Goal: Use online tool/utility: Use online tool/utility

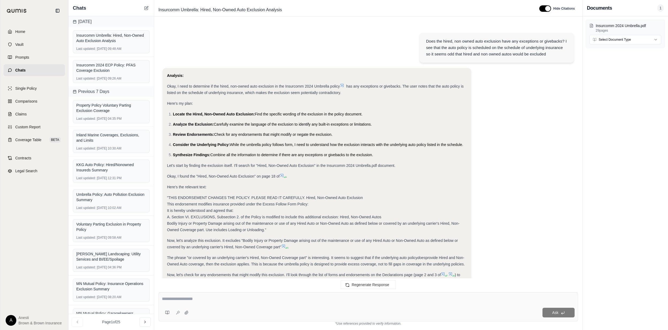
scroll to position [168, 0]
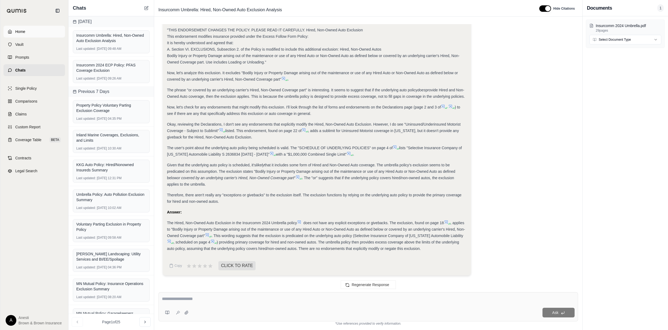
click at [47, 31] on link "Home" at bounding box center [34, 32] width 62 height 12
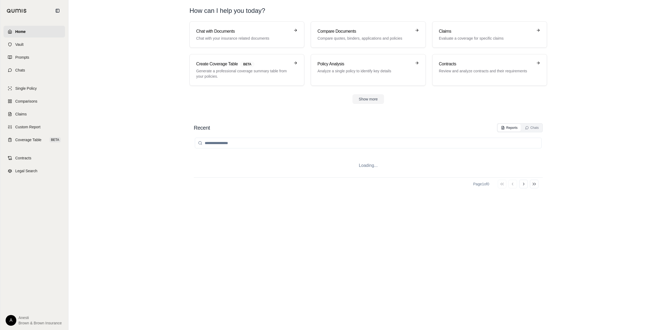
click at [219, 43] on link "Chat with Documents Chat with your insurance related documents" at bounding box center [247, 34] width 115 height 26
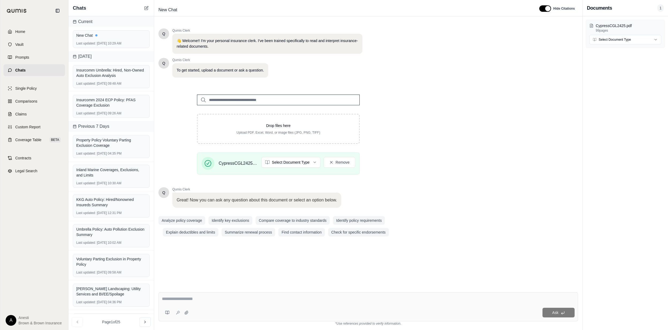
click at [194, 303] on div at bounding box center [368, 300] width 413 height 8
drag, startPoint x: 194, startPoint y: 302, endPoint x: 203, endPoint y: 298, distance: 9.6
click at [202, 299] on div at bounding box center [368, 300] width 413 height 8
click at [203, 298] on textarea at bounding box center [368, 299] width 413 height 6
type textarea "**********"
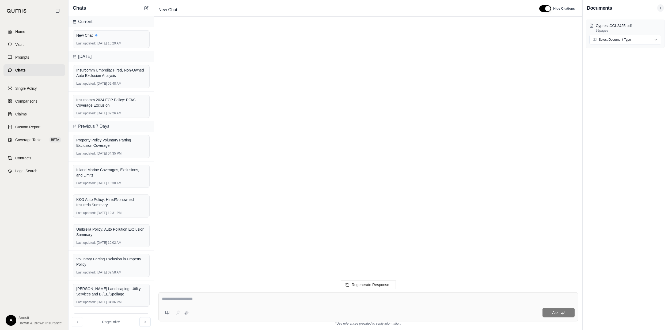
scroll to position [126, 0]
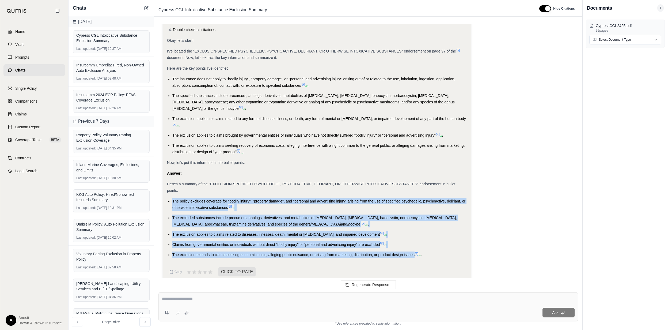
drag, startPoint x: 172, startPoint y: 192, endPoint x: 415, endPoint y: 251, distance: 249.9
click at [415, 251] on div "Okay, I will summarize the exclusion related to specified psychedelic, psychoac…" at bounding box center [317, 101] width 300 height 322
copy ul "The policy excludes coverage for "bodily injury", "property damage", and "perso…"
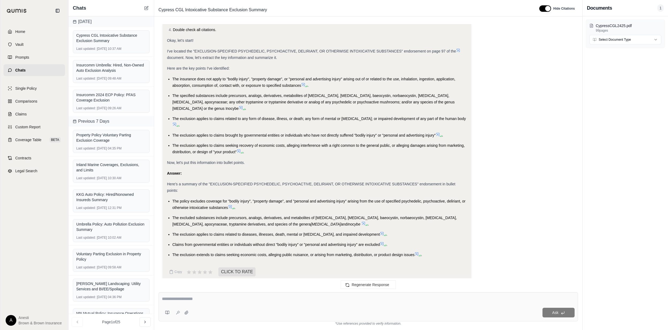
click at [198, 299] on textarea at bounding box center [368, 299] width 413 height 6
type textarea "**********"
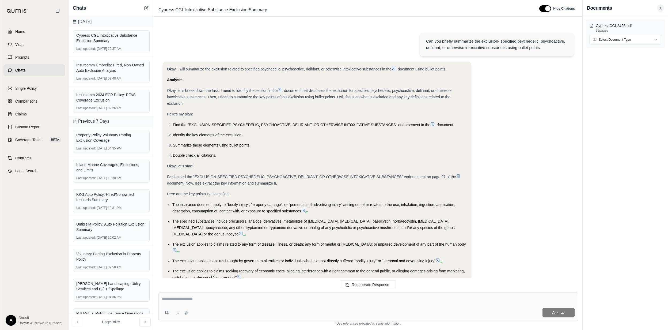
scroll to position [492, 0]
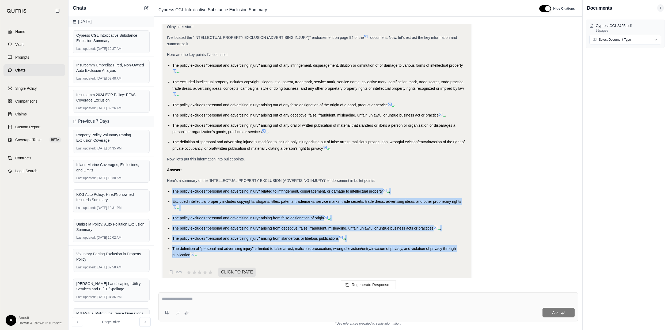
drag, startPoint x: 172, startPoint y: 183, endPoint x: 191, endPoint y: 247, distance: 65.9
click at [191, 247] on ul "The policy excludes "personal and advertising injury" related to infringement, …" at bounding box center [317, 223] width 300 height 70
copy ul "The policy excludes "personal and advertising injury" related to infringement, …"
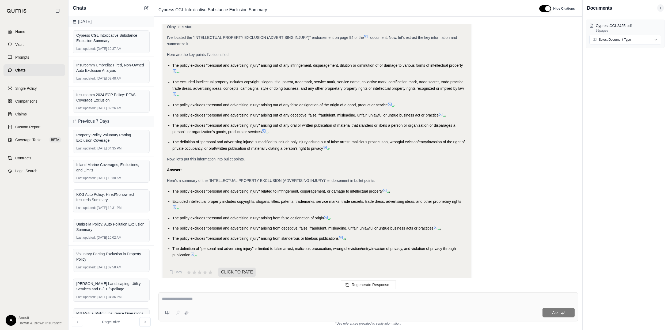
click at [306, 297] on textarea at bounding box center [368, 299] width 413 height 6
type textarea "**********"
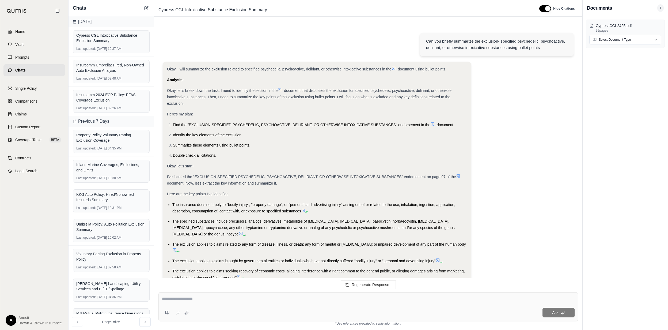
scroll to position [778, 0]
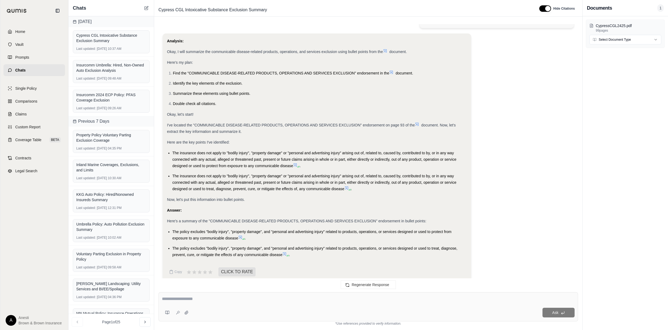
click at [176, 228] on li "The policy excludes "bodily injury", "property damage", and "personal and adver…" at bounding box center [319, 234] width 294 height 13
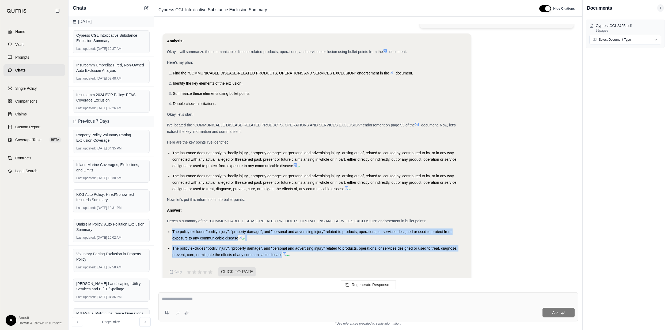
drag, startPoint x: 173, startPoint y: 223, endPoint x: 282, endPoint y: 247, distance: 111.6
click at [282, 247] on ul "The policy excludes "bodily injury", "property damage", and "personal and adver…" at bounding box center [317, 242] width 300 height 29
copy ul "The policy excludes "bodily injury", "property damage", and "personal and adver…"
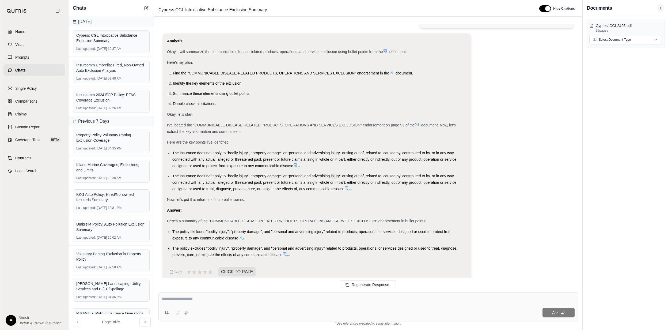
click at [197, 302] on div at bounding box center [368, 300] width 413 height 8
click at [184, 298] on textarea at bounding box center [368, 299] width 413 height 6
type textarea "**********"
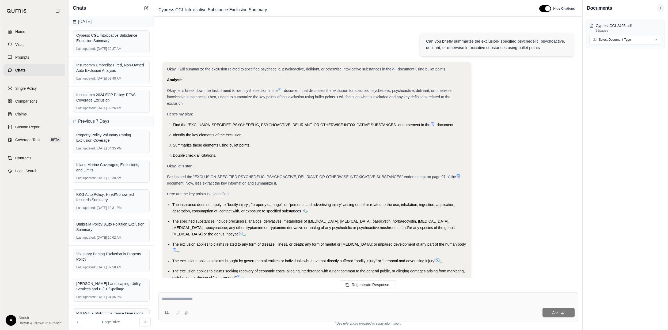
scroll to position [1176, 0]
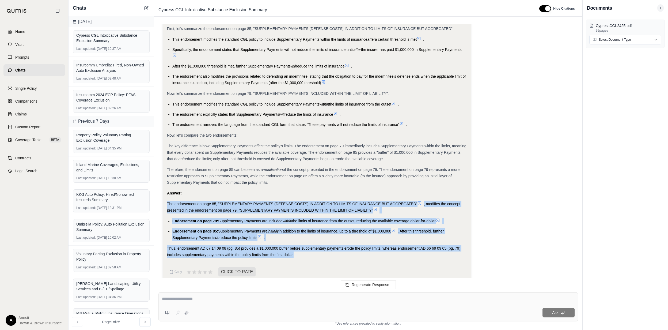
drag, startPoint x: 168, startPoint y: 197, endPoint x: 294, endPoint y: 245, distance: 135.1
click at [295, 248] on div "Analysis: Okay, I need to analyze how the endorsement on page 85, "SUPPLEMENTAR…" at bounding box center [317, 91] width 300 height 333
copy div "The endorsement on page 85, "SUPPLEMENTARY PAYMENTS (DEFENSE COSTS) IN ADDITION…"
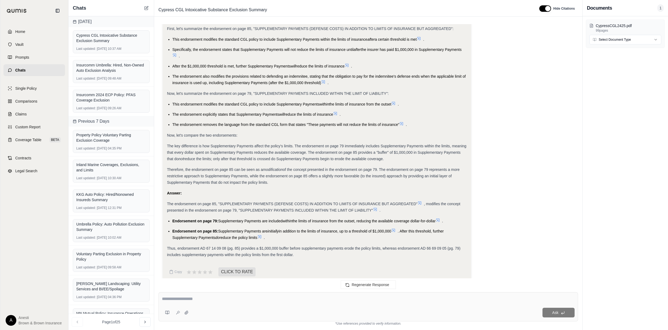
click at [223, 304] on div "Ask" at bounding box center [368, 306] width 420 height 29
type textarea "**********"
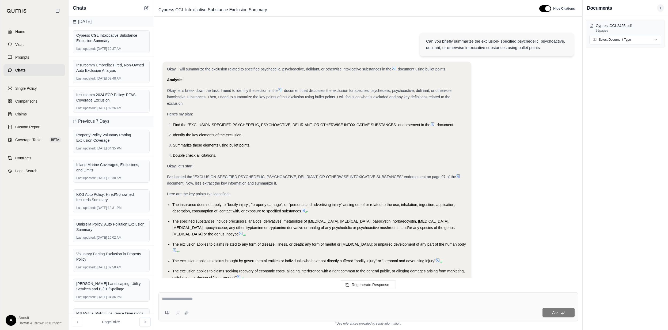
scroll to position [1485, 0]
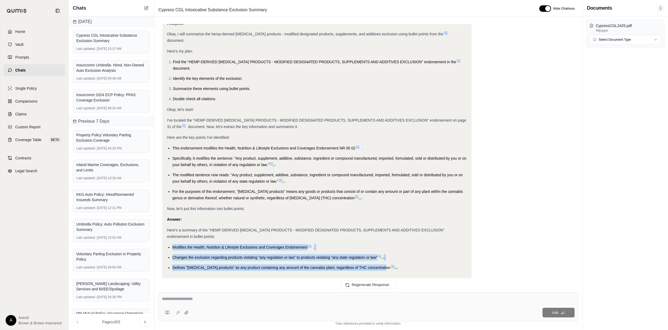
drag, startPoint x: 172, startPoint y: 226, endPoint x: 382, endPoint y: 250, distance: 211.2
click at [382, 250] on ul "Modifies the Health, Nutrition & Lifestyle Exclusions and Coverages Endorsement…" at bounding box center [317, 257] width 300 height 27
copy ul "Modifies the Health, Nutrition & Lifestyle Exclusions and Coverages Endorsement…"
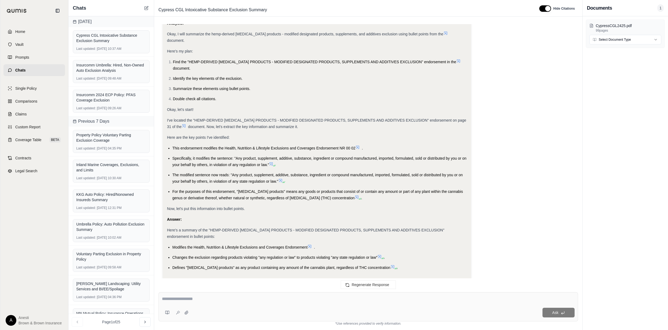
click at [209, 304] on div "Ask" at bounding box center [368, 306] width 420 height 29
type textarea "*"
type textarea "**********"
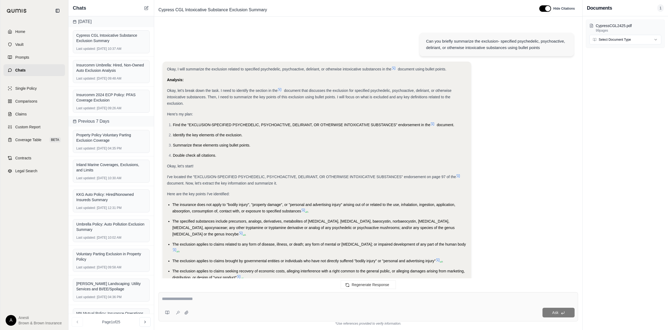
scroll to position [1720, 0]
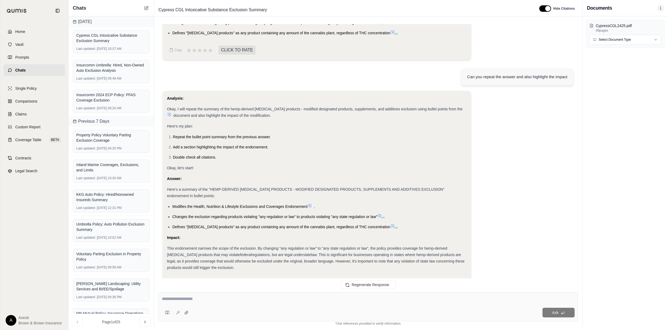
drag, startPoint x: 171, startPoint y: 186, endPoint x: 251, endPoint y: 248, distance: 101.3
click at [251, 248] on div "Analysis: Okay, I will repeat the summary of the hemp-derived [MEDICAL_DATA] pr…" at bounding box center [317, 183] width 300 height 176
copy div "Modifies the Health, Nutrition & Lifestyle Exclusions and Coverages Endorsement…"
click at [164, 297] on textarea at bounding box center [368, 299] width 413 height 6
type textarea "**********"
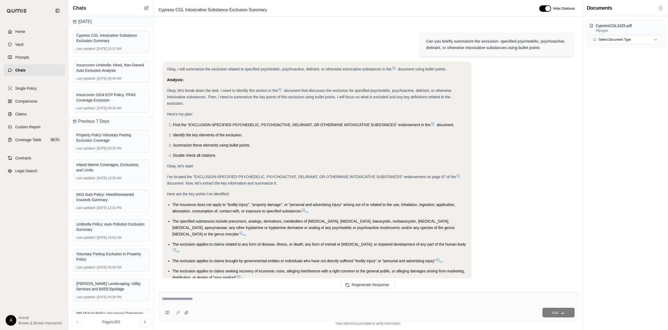
scroll to position [2096, 0]
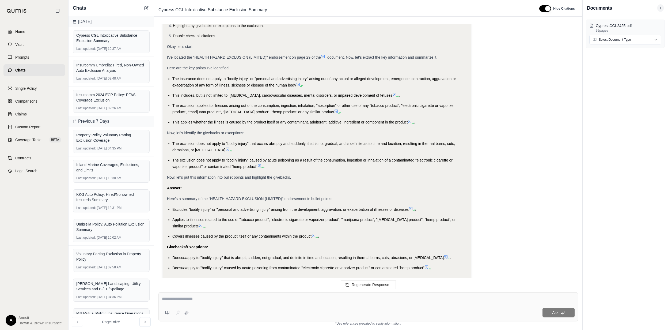
drag, startPoint x: 173, startPoint y: 190, endPoint x: 428, endPoint y: 253, distance: 261.8
click at [428, 253] on div "Analysis: Okay, I will summarize the health hazard exclusion using bullet point…" at bounding box center [317, 117] width 300 height 315
copy div "Excludes "bodily injury" or "personal and advertising injury" arising from the …"
click at [224, 301] on textarea at bounding box center [368, 299] width 413 height 6
type textarea "**********"
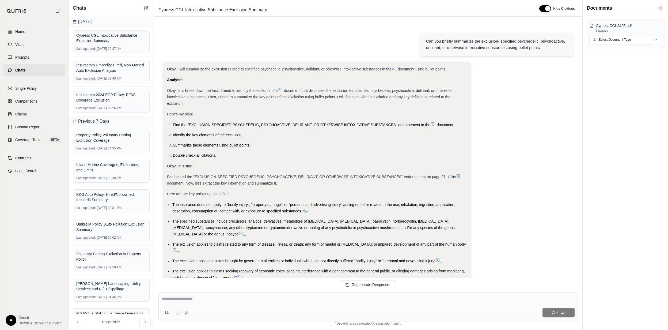
scroll to position [2423, 0]
